Goal: Information Seeking & Learning: Learn about a topic

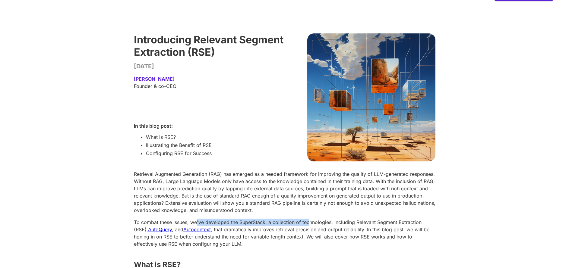
drag, startPoint x: 196, startPoint y: 221, endPoint x: 309, endPoint y: 222, distance: 113.0
click at [309, 222] on p "To combat these issues, we've developed the SuperStack: a collection of technol…" at bounding box center [284, 233] width 301 height 29
click at [302, 238] on p "To combat these issues, we've developed the SuperStack: a collection of technol…" at bounding box center [284, 233] width 301 height 29
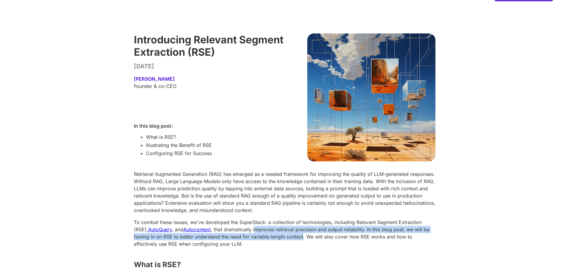
drag, startPoint x: 257, startPoint y: 229, endPoint x: 303, endPoint y: 237, distance: 46.7
click at [303, 237] on p "To combat these issues, we've developed the SuperStack: a collection of technol…" at bounding box center [284, 233] width 301 height 29
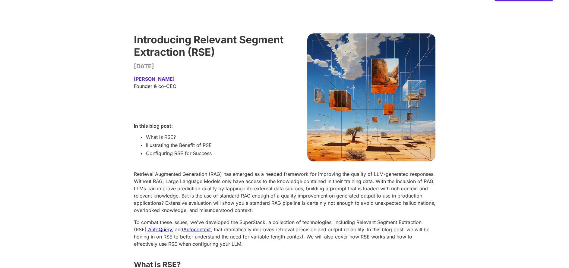
click at [275, 246] on p "To combat these issues, we've developed the SuperStack: a collection of technol…" at bounding box center [284, 233] width 301 height 29
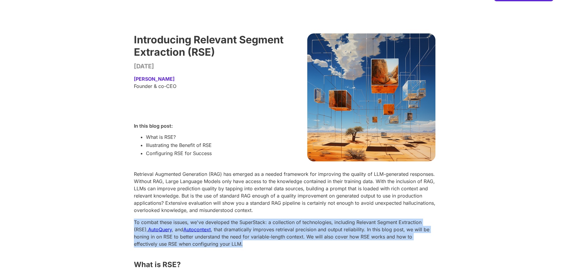
drag, startPoint x: 243, startPoint y: 243, endPoint x: 145, endPoint y: 216, distance: 102.4
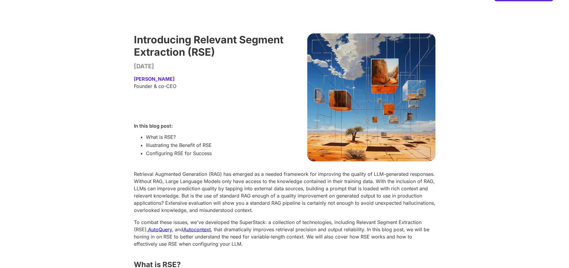
click at [218, 204] on p "Retrieval Augmented Generation (RAG) has emerged as a needed framework for impr…" at bounding box center [284, 192] width 301 height 43
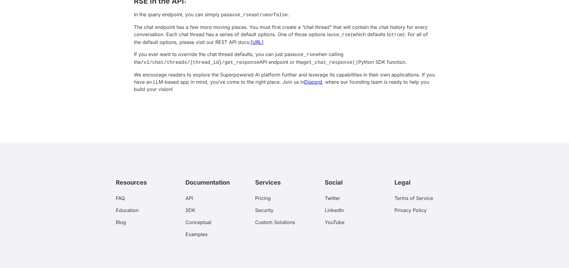
scroll to position [1029, 0]
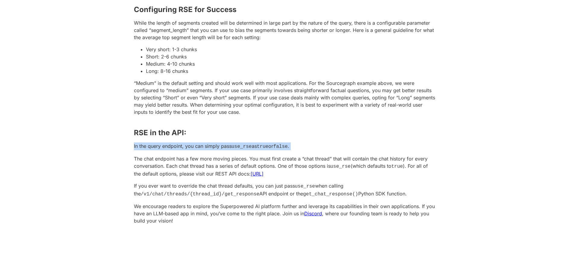
drag, startPoint x: 291, startPoint y: 150, endPoint x: 106, endPoint y: 146, distance: 185.4
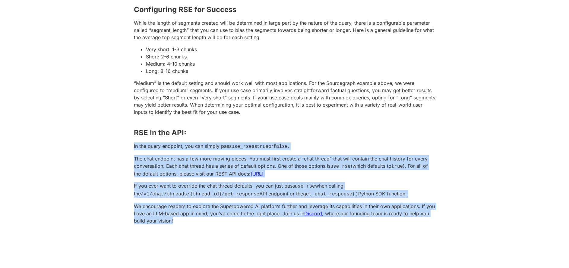
drag, startPoint x: 171, startPoint y: 222, endPoint x: 113, endPoint y: 140, distance: 100.9
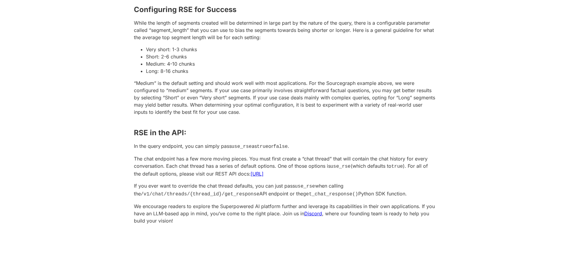
click at [151, 111] on p "“Medium” is the default setting and should work well with most applications. Fo…" at bounding box center [284, 98] width 301 height 36
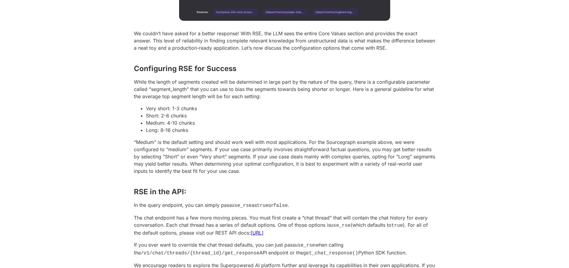
scroll to position [958, 0]
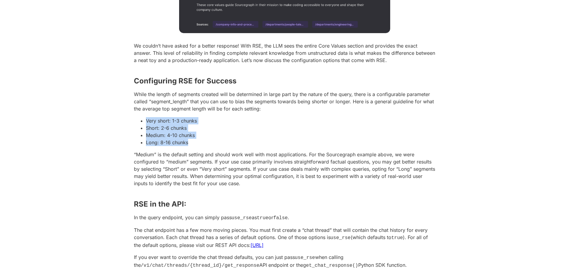
drag, startPoint x: 193, startPoint y: 148, endPoint x: 118, endPoint y: 121, distance: 80.3
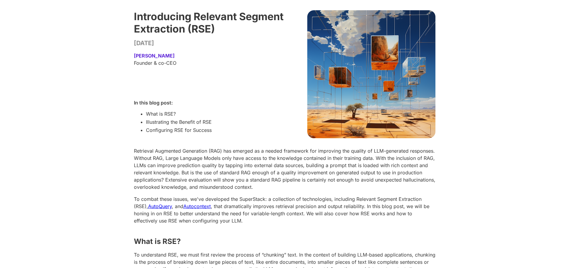
scroll to position [30, 0]
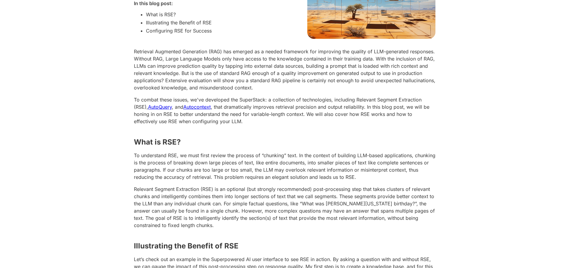
scroll to position [13, 0]
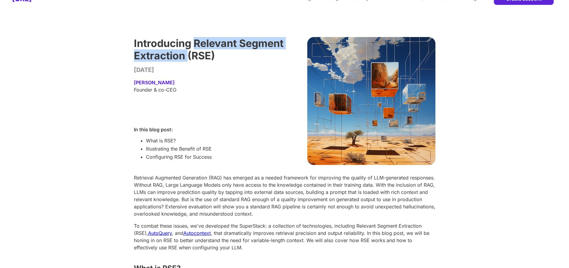
drag, startPoint x: 194, startPoint y: 43, endPoint x: 234, endPoint y: 57, distance: 42.2
click at [234, 57] on p "Introducing Relevant Segment Extraction (RSE)" at bounding box center [209, 49] width 151 height 25
copy p "Relevant Segment Extraction"
